Goal: Information Seeking & Learning: Understand process/instructions

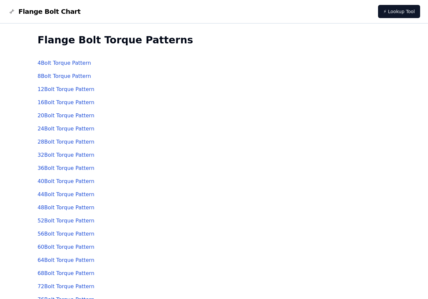
click at [69, 102] on link "16 Bolt Torque Pattern" at bounding box center [65, 102] width 57 height 6
